Goal: Information Seeking & Learning: Find specific fact

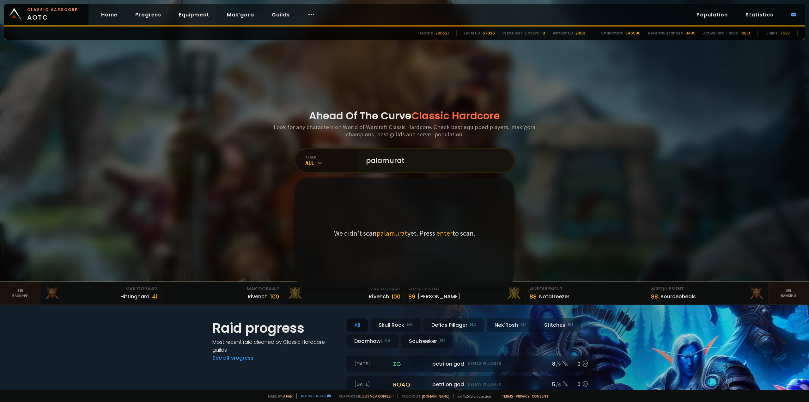
drag, startPoint x: 412, startPoint y: 161, endPoint x: 382, endPoint y: 161, distance: 30.0
click at [382, 161] on input "palamurat" at bounding box center [434, 160] width 144 height 23
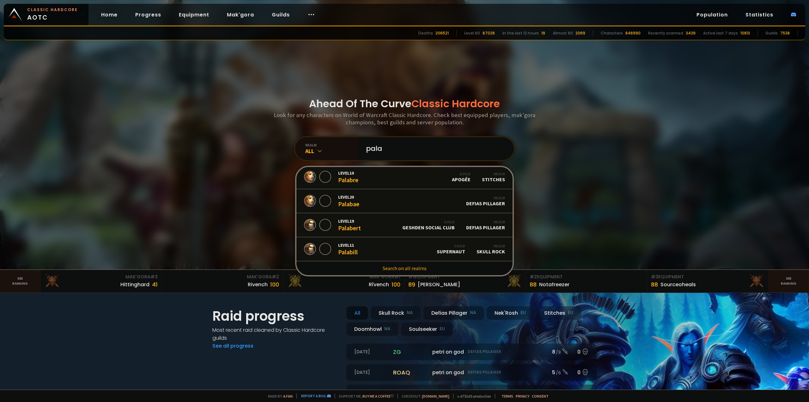
scroll to position [63, 0]
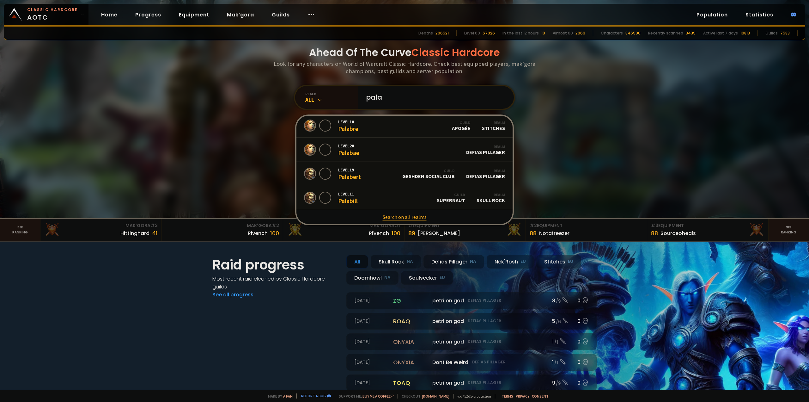
type input "pala"
click at [404, 217] on link "Search on all realms" at bounding box center [404, 217] width 216 height 14
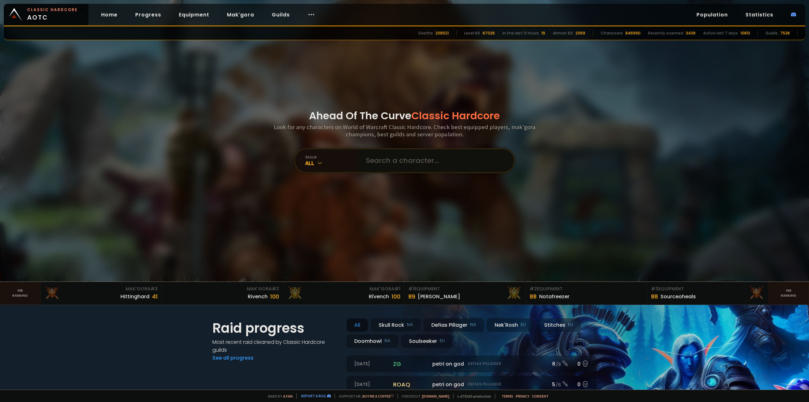
click at [381, 165] on input "text" at bounding box center [434, 160] width 144 height 23
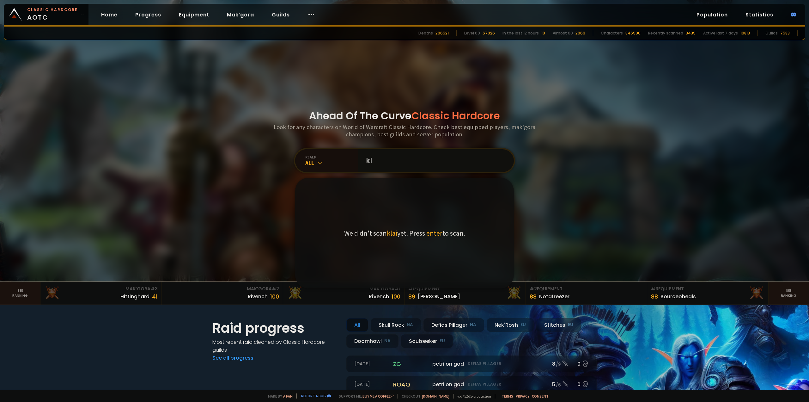
type input "k"
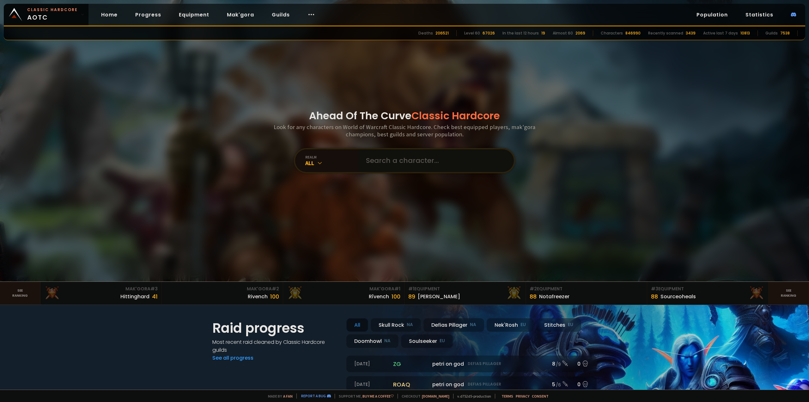
click at [365, 160] on input "text" at bounding box center [434, 160] width 144 height 23
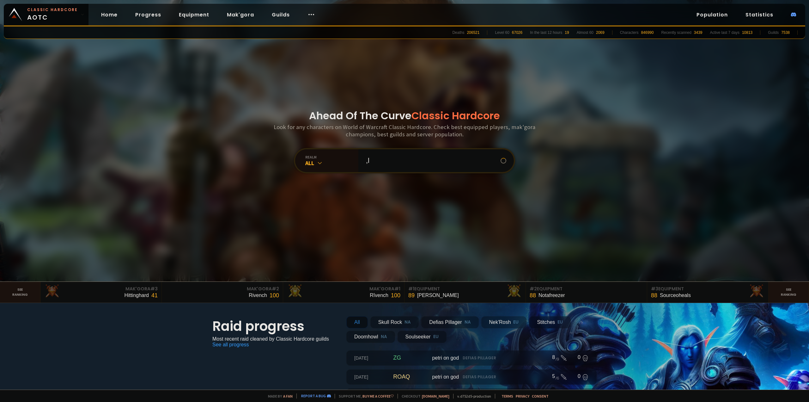
type input ","
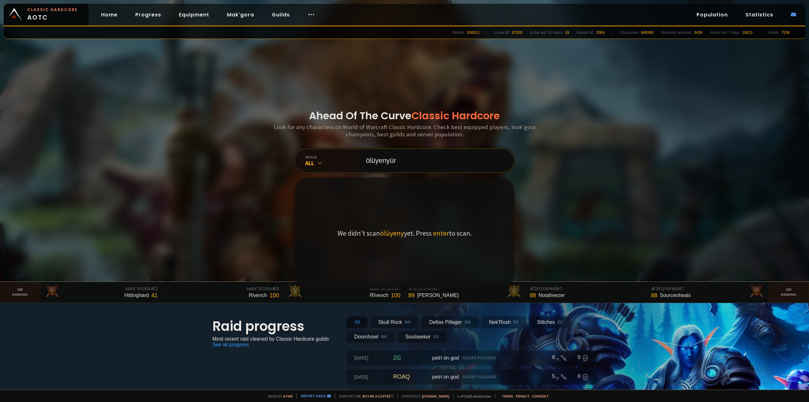
type input "ölüyenyürü"
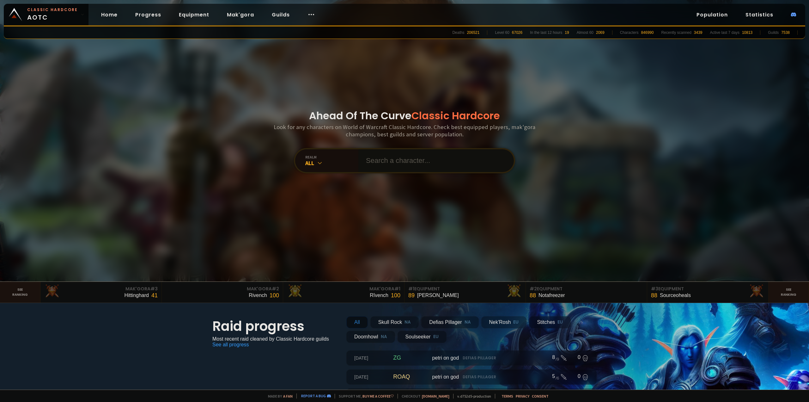
click at [387, 165] on input "text" at bounding box center [434, 160] width 144 height 23
click at [277, 214] on div "Ahead Of The Curve Classic Hardcore Look for any characters on World of Warcraf…" at bounding box center [404, 140] width 381 height 281
